Goal: Task Accomplishment & Management: Use online tool/utility

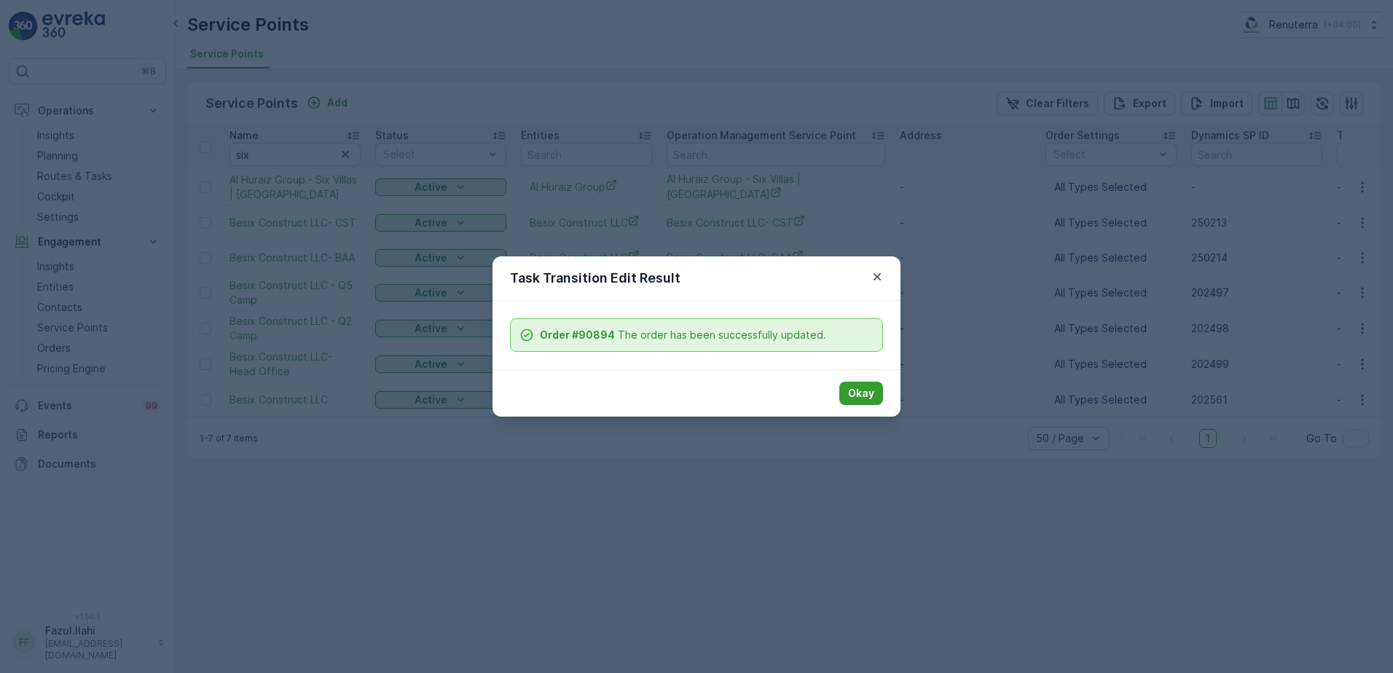
click at [857, 386] on p "Okay" at bounding box center [861, 393] width 26 height 15
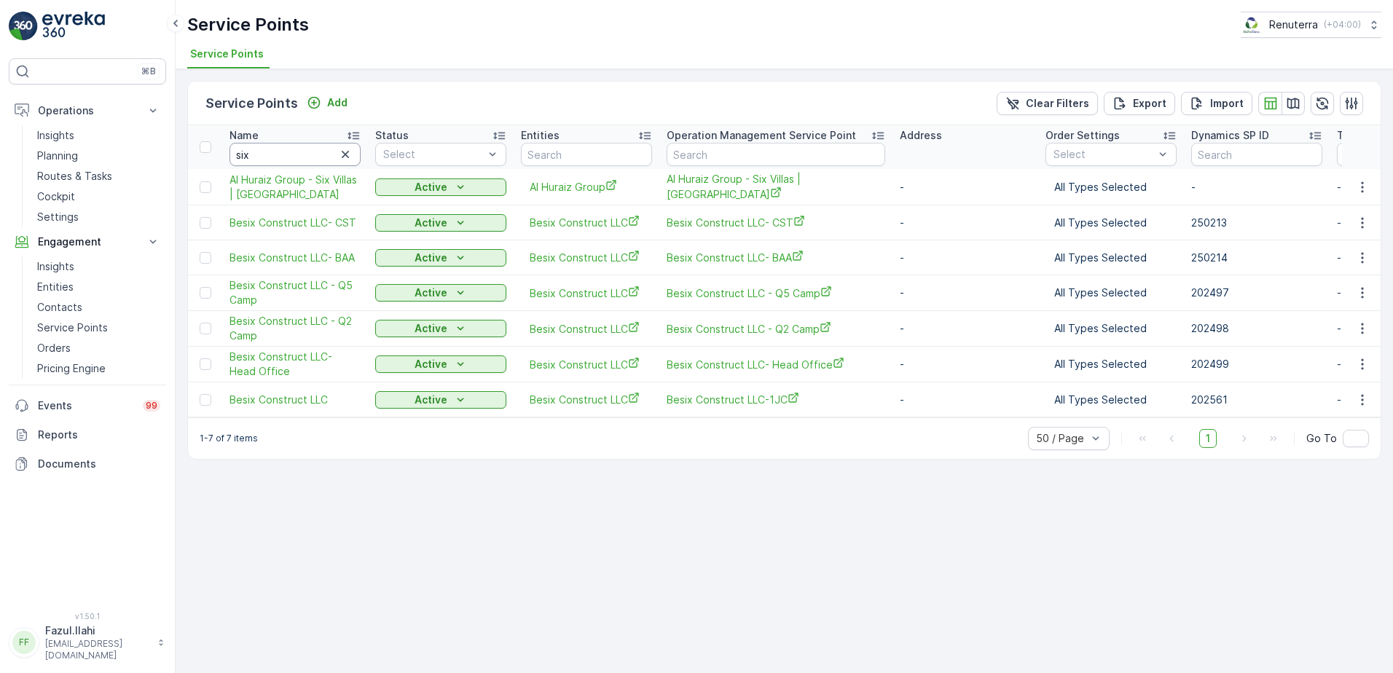
click at [286, 157] on input "six" at bounding box center [295, 154] width 131 height 23
type input "al ser"
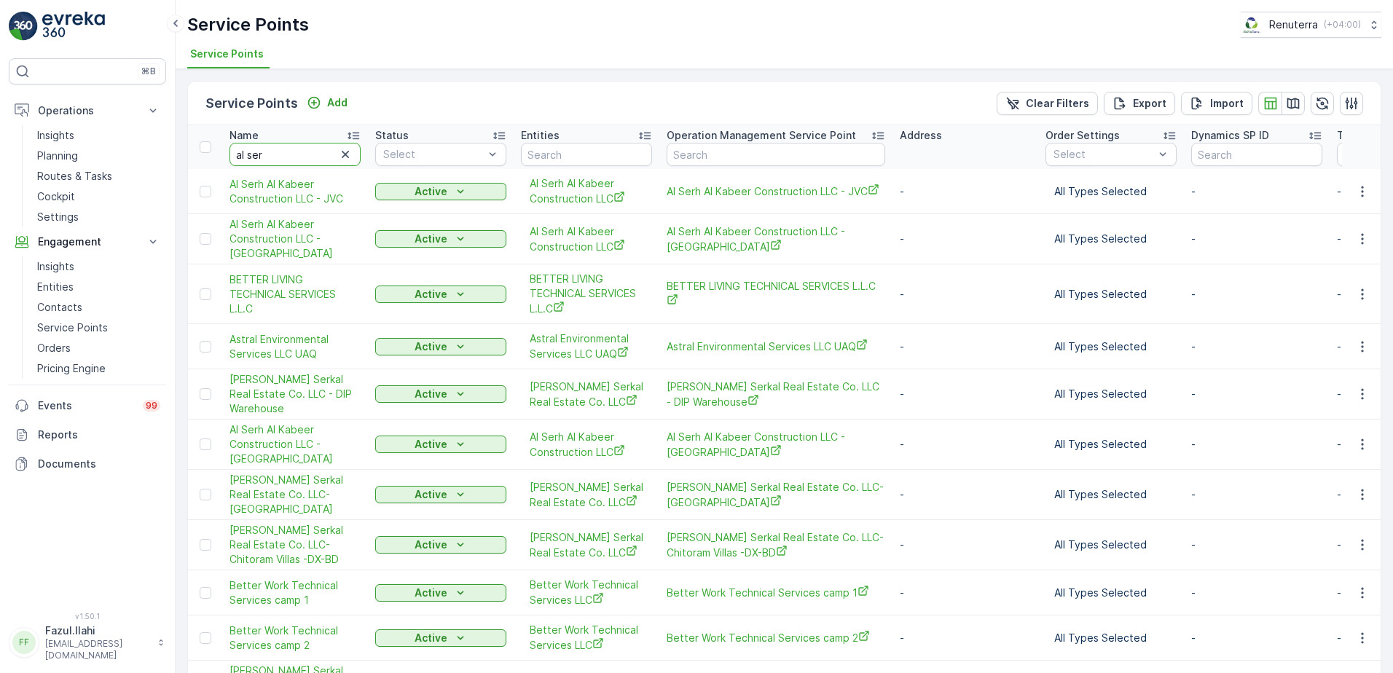
type input "al serh"
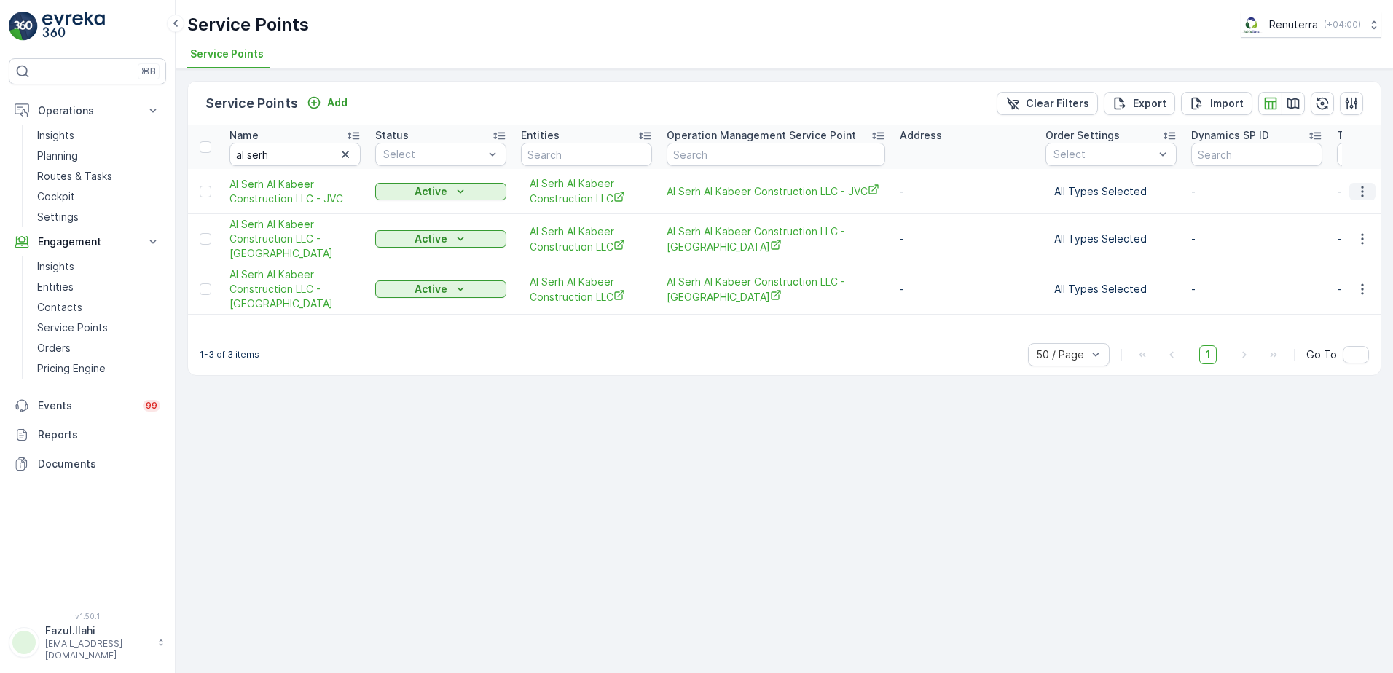
click at [1362, 188] on icon "button" at bounding box center [1362, 191] width 15 height 15
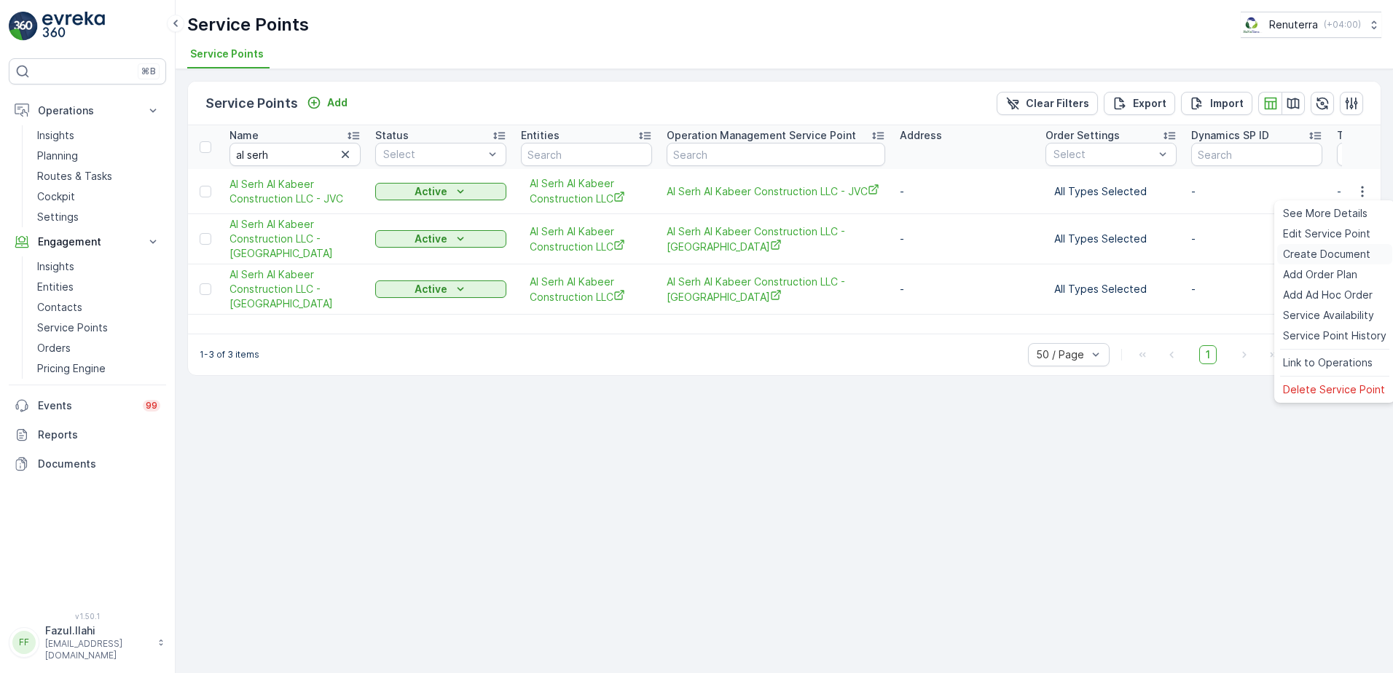
click at [1308, 256] on span "Create Document" at bounding box center [1326, 254] width 87 height 15
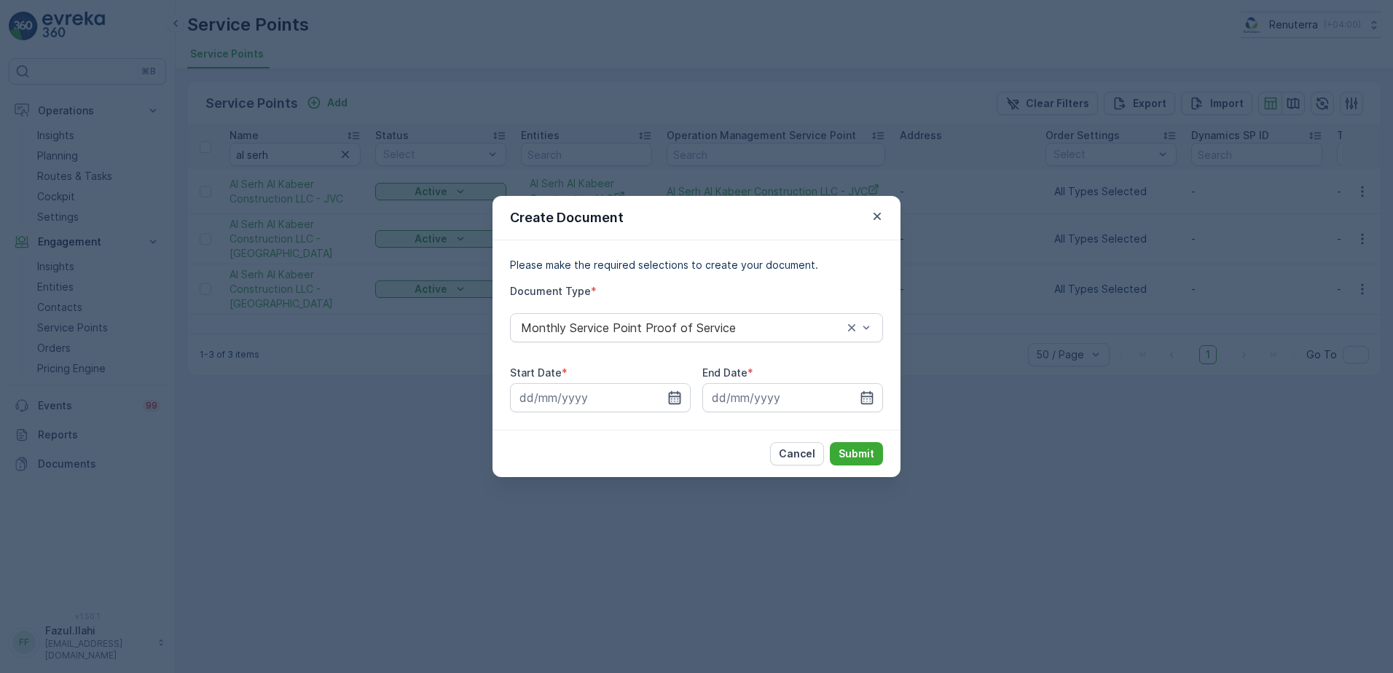
click at [675, 397] on icon "button" at bounding box center [675, 397] width 12 height 13
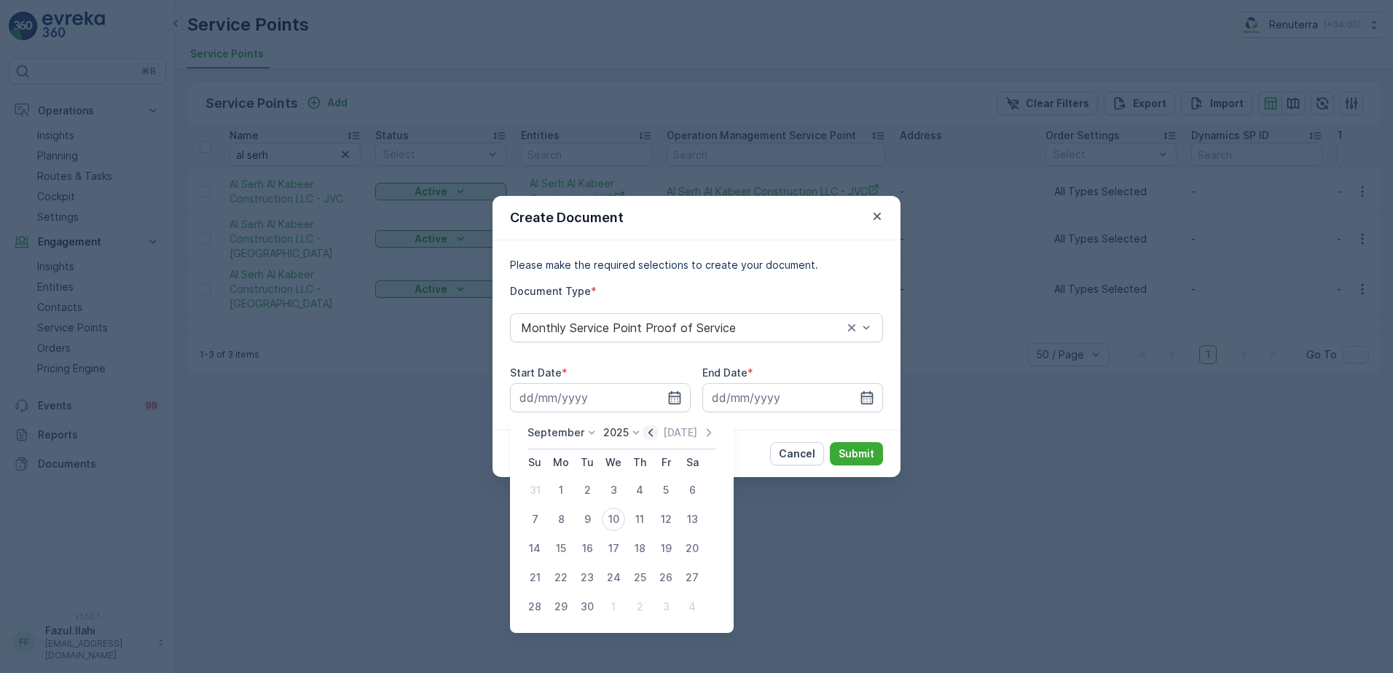
click at [654, 434] on icon "button" at bounding box center [650, 432] width 15 height 15
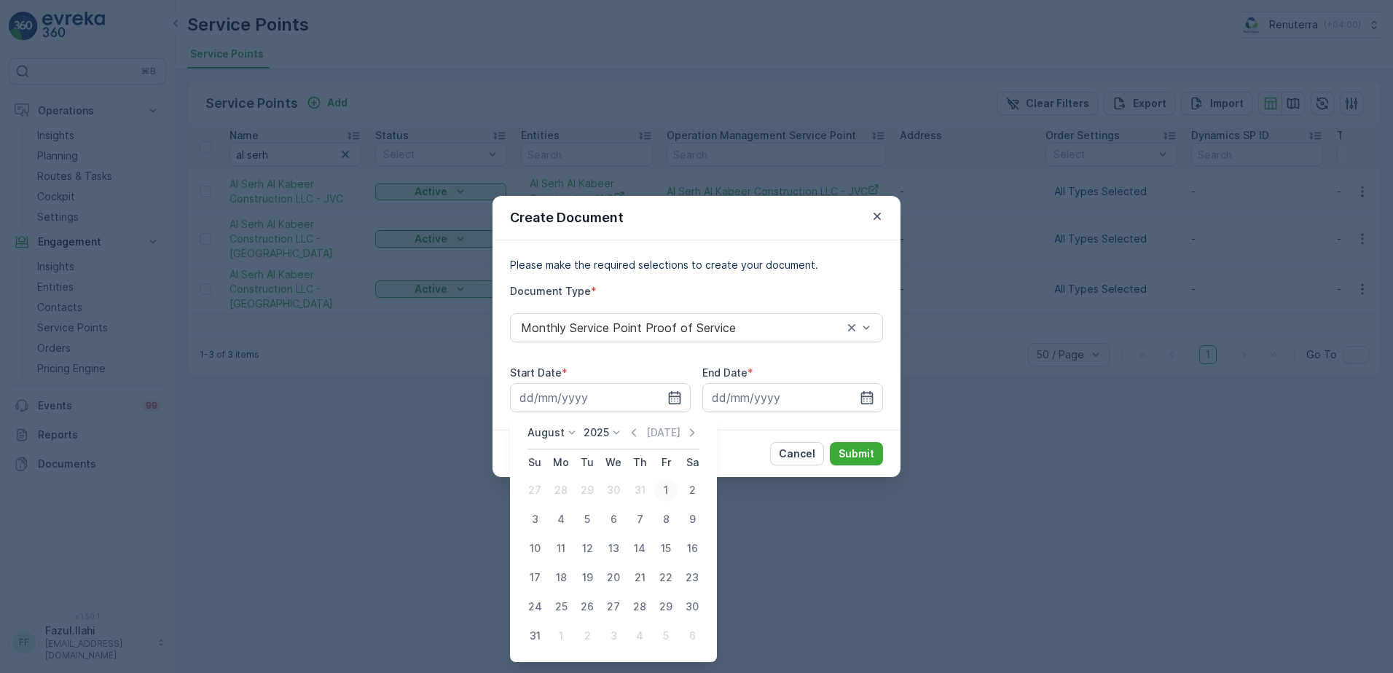
click at [659, 487] on div "1" at bounding box center [665, 490] width 23 height 23
type input "[DATE]"
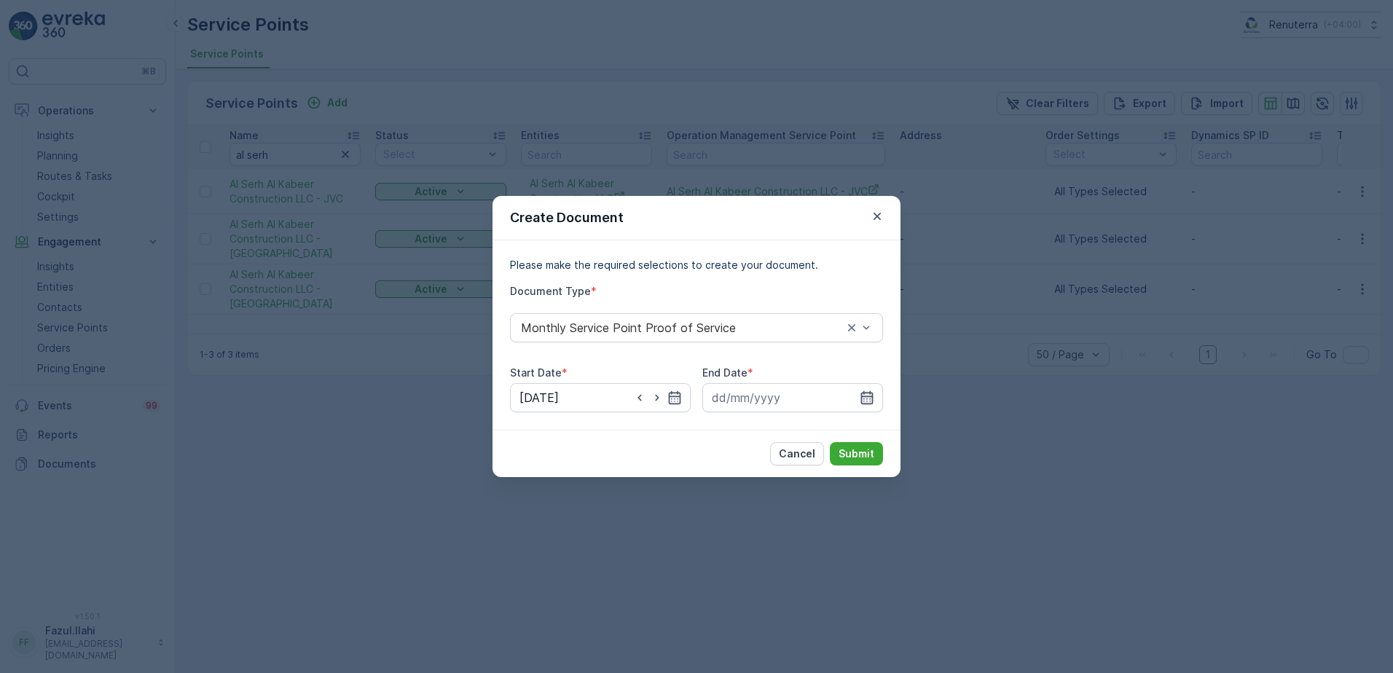
click at [865, 401] on icon "button" at bounding box center [867, 398] width 15 height 15
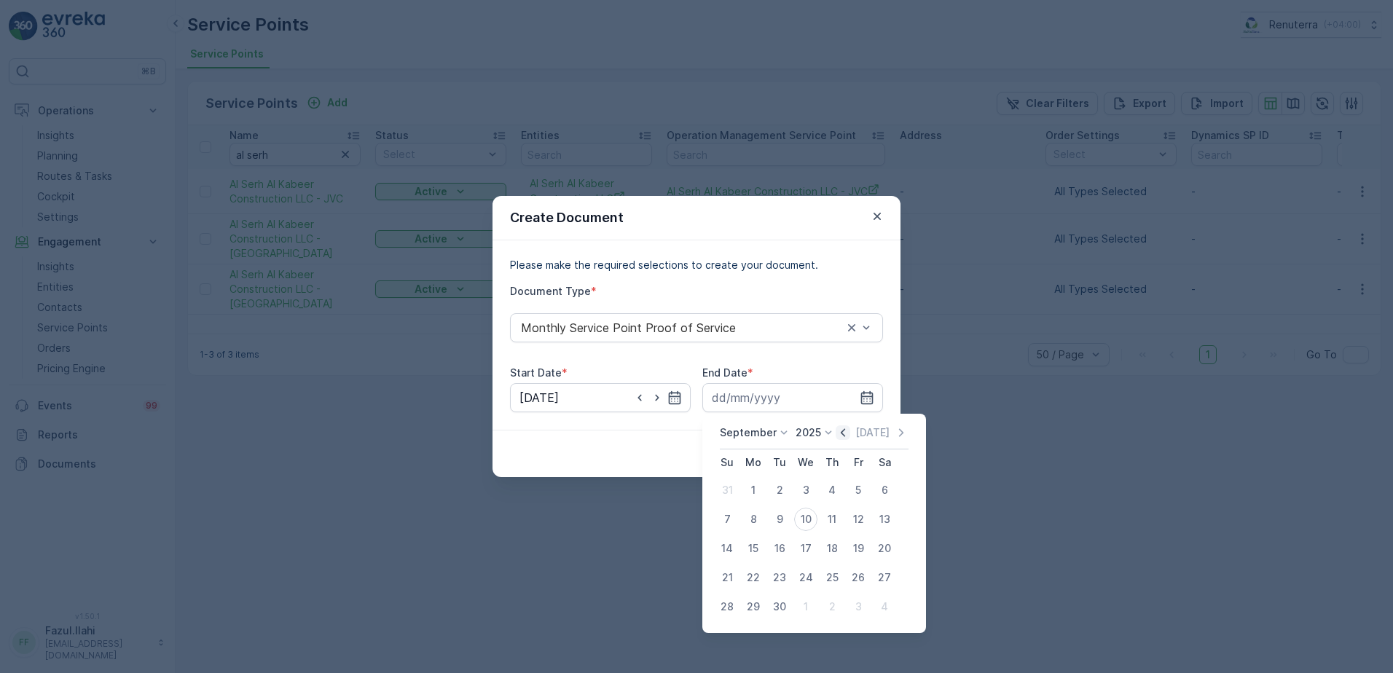
click at [840, 436] on icon "button" at bounding box center [843, 432] width 15 height 15
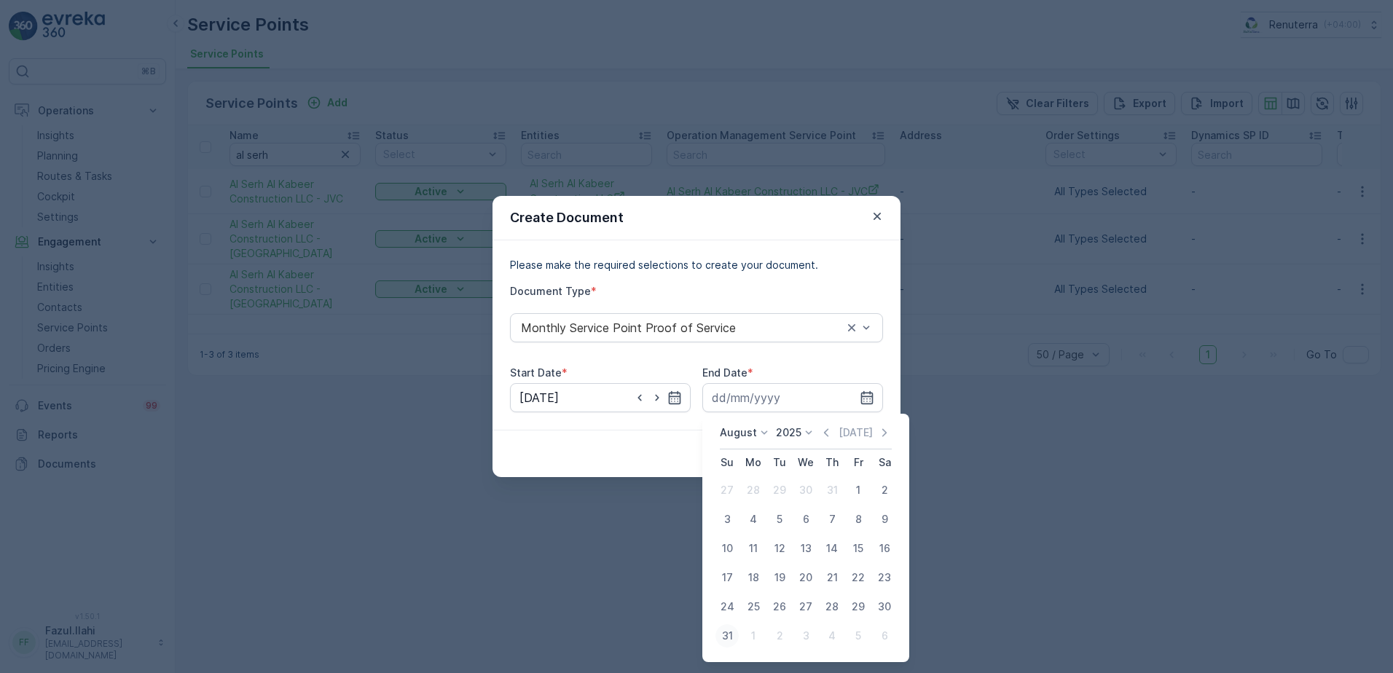
click at [724, 632] on div "31" at bounding box center [726, 635] width 23 height 23
type input "[DATE]"
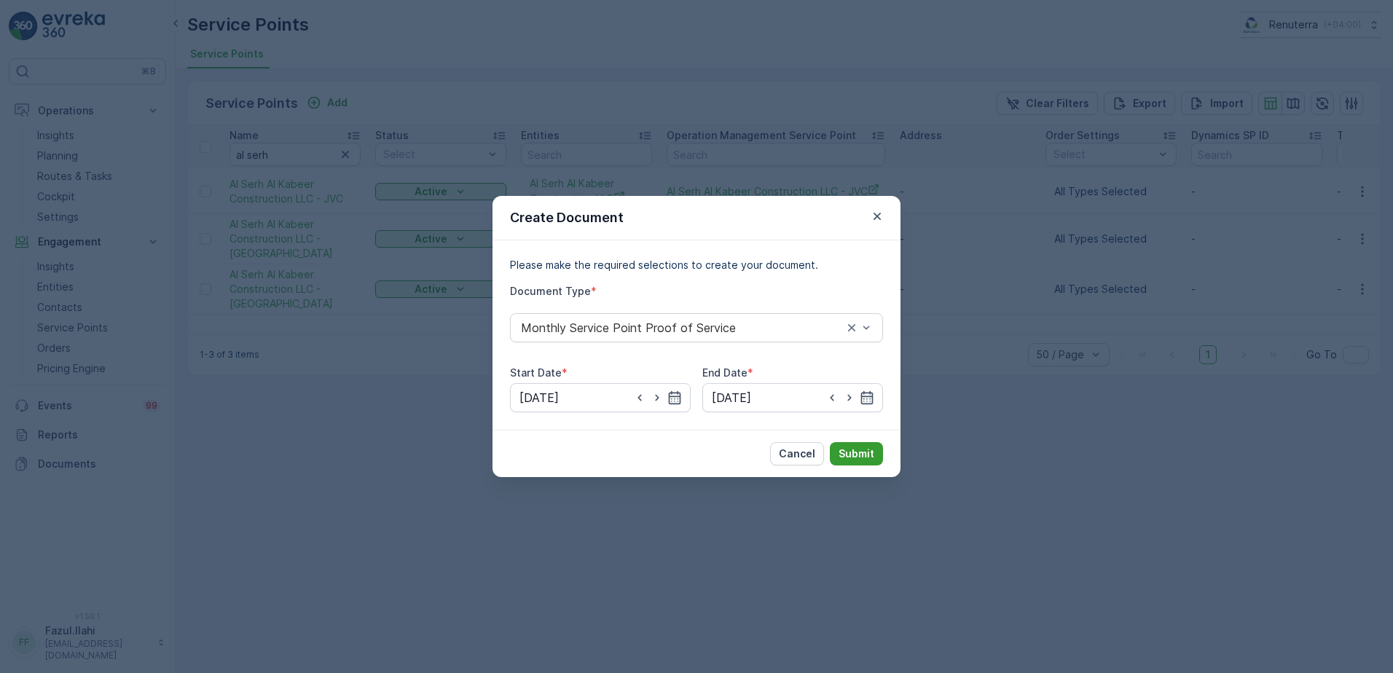
click at [863, 454] on p "Submit" at bounding box center [857, 454] width 36 height 15
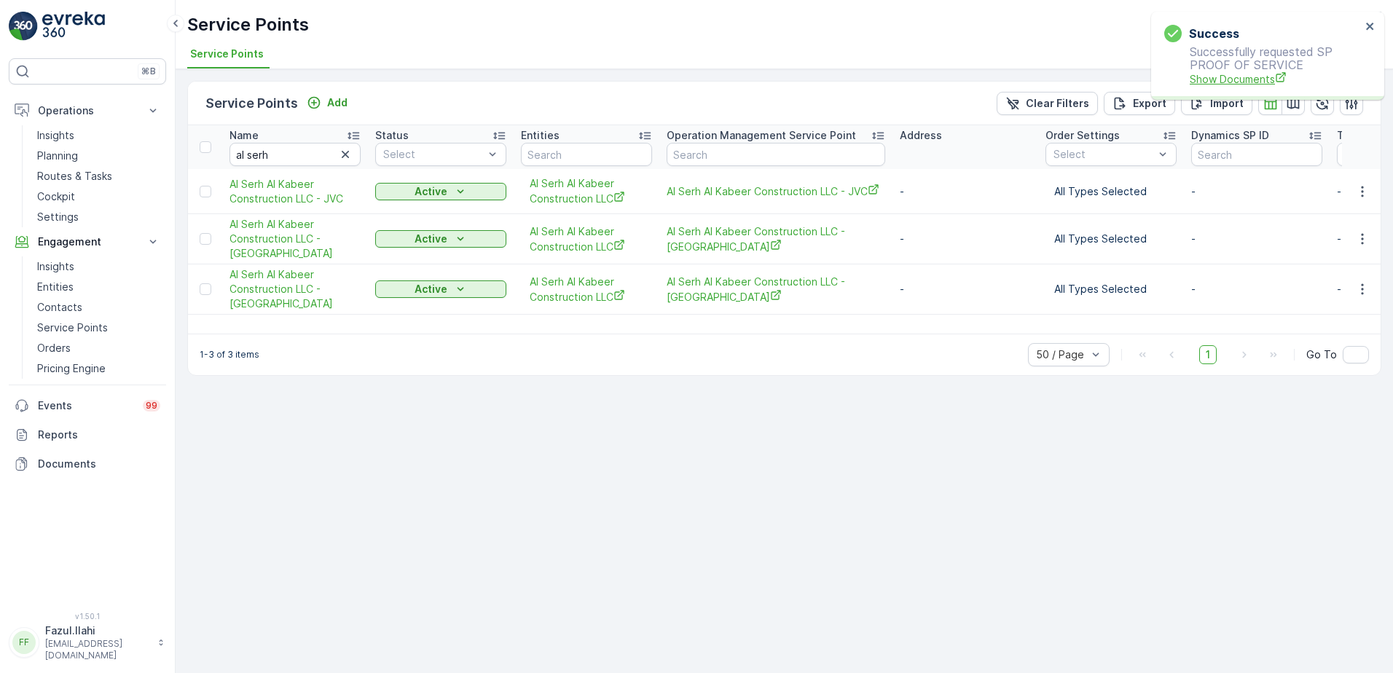
click at [1250, 78] on span "Show Documents" at bounding box center [1275, 78] width 171 height 15
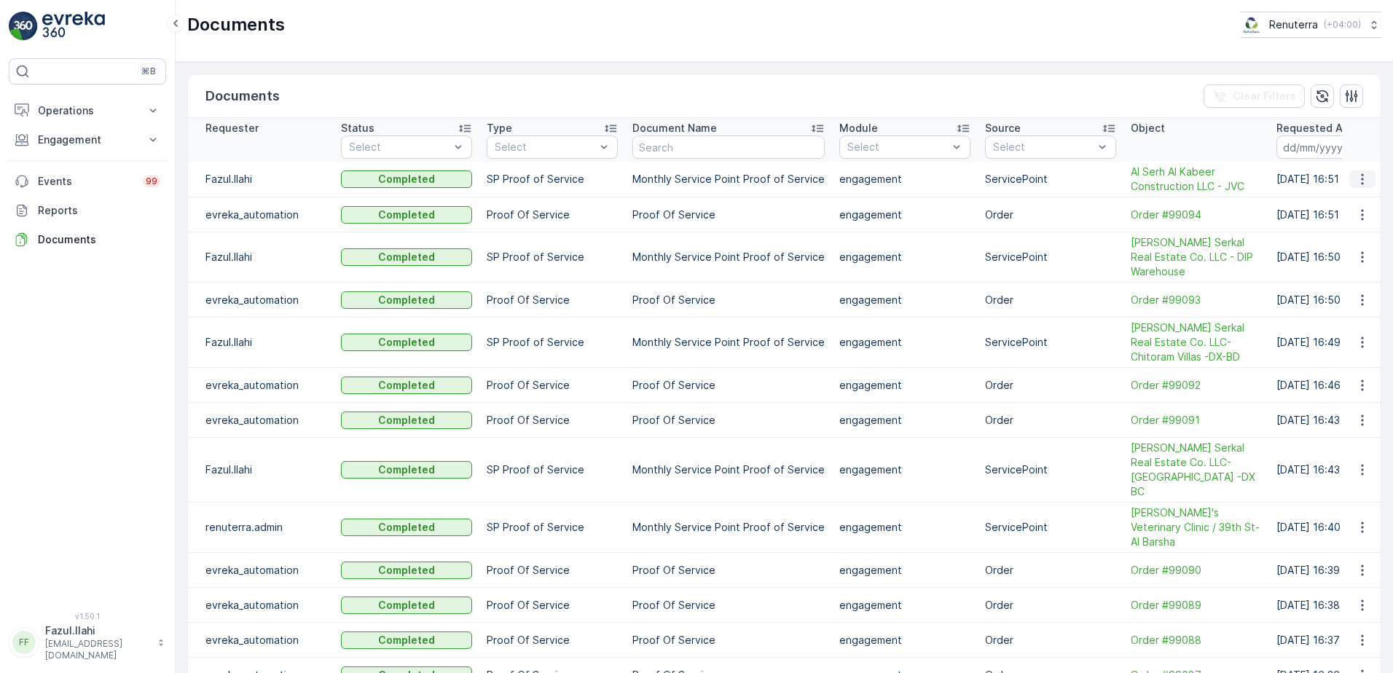
click at [1357, 178] on icon "button" at bounding box center [1362, 179] width 15 height 15
click at [1333, 202] on span "See Details" at bounding box center [1358, 201] width 56 height 15
